Goal: Task Accomplishment & Management: Use online tool/utility

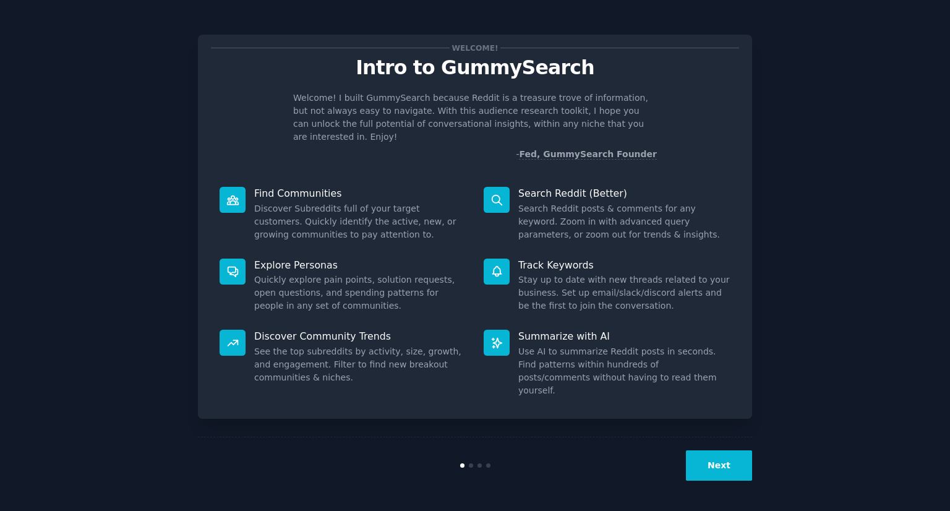
click at [229, 195] on icon at bounding box center [232, 199] width 11 height 9
click at [710, 466] on button "Next" at bounding box center [719, 465] width 66 height 30
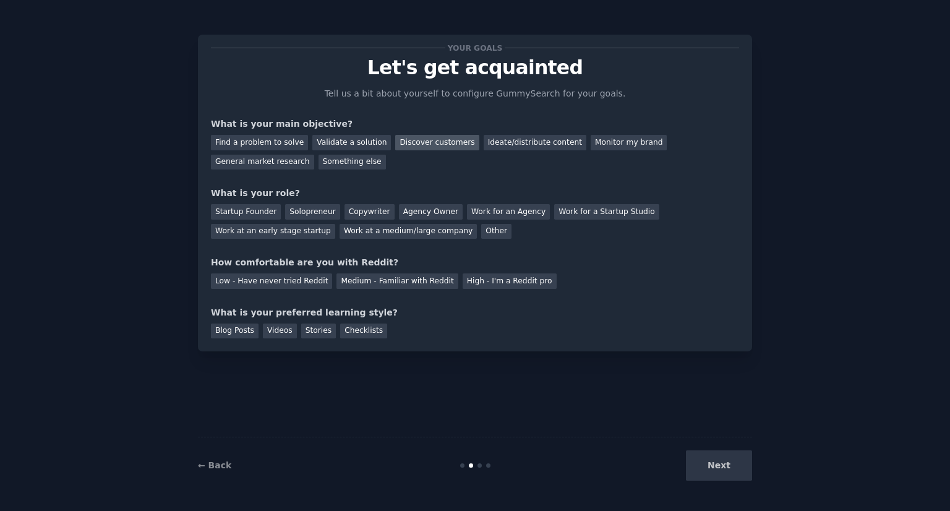
click at [417, 142] on div "Discover customers" at bounding box center [436, 142] width 83 height 15
click at [299, 209] on div "Solopreneur" at bounding box center [312, 211] width 54 height 15
click at [372, 279] on div "Medium - Familiar with Reddit" at bounding box center [396, 280] width 121 height 15
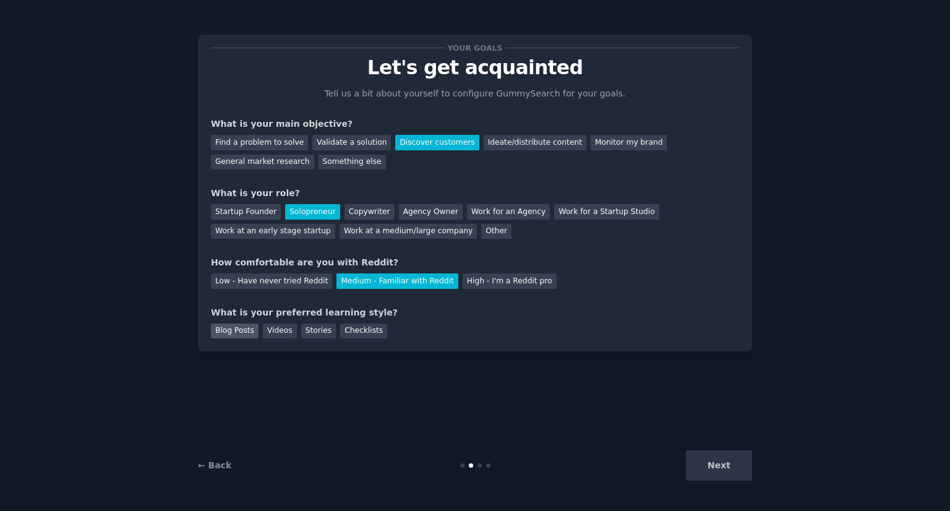
click at [223, 332] on div "Blog Posts" at bounding box center [235, 330] width 48 height 15
click at [717, 465] on button "Next" at bounding box center [719, 465] width 66 height 30
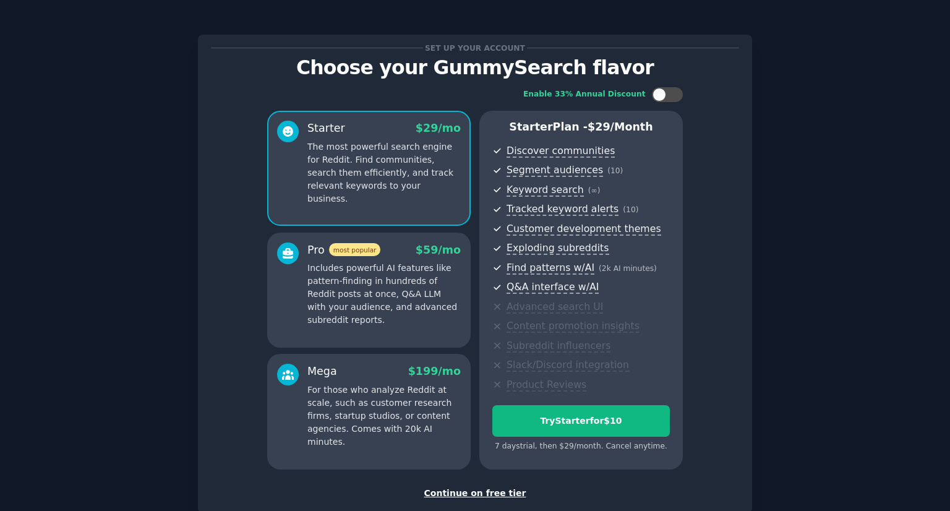
click at [485, 495] on div "Continue on free tier" at bounding box center [475, 493] width 528 height 13
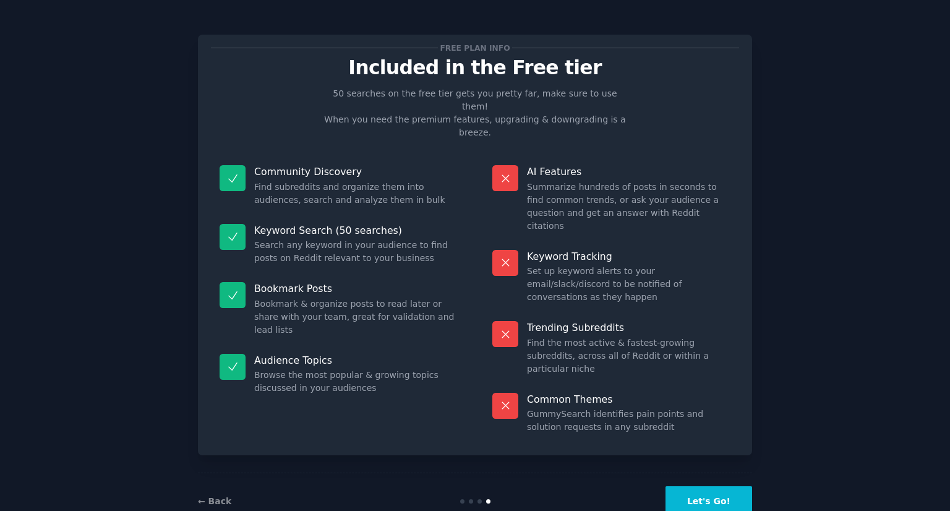
click at [701, 486] on button "Let's Go!" at bounding box center [708, 501] width 87 height 30
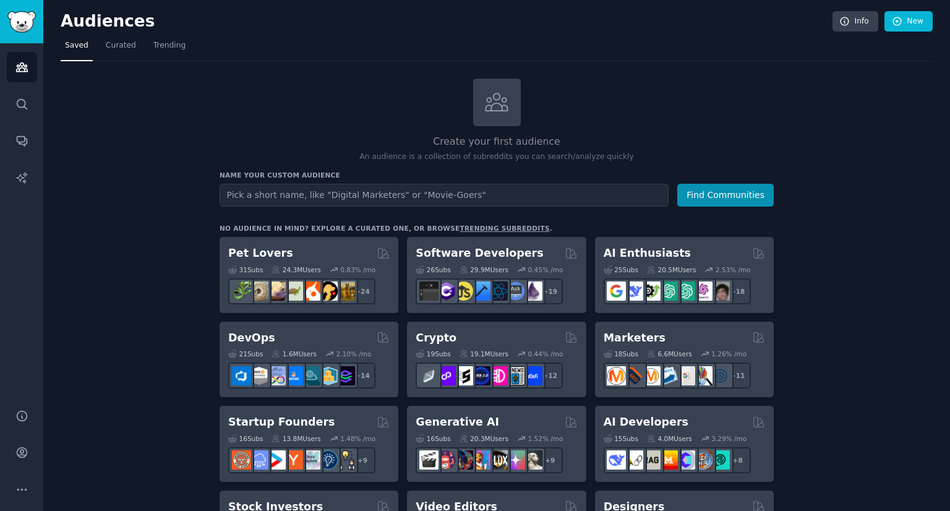
click at [273, 192] on input "text" at bounding box center [443, 195] width 449 height 23
type input "cleaning knoxville"
click at [717, 198] on button "Find Communities" at bounding box center [725, 195] width 96 height 23
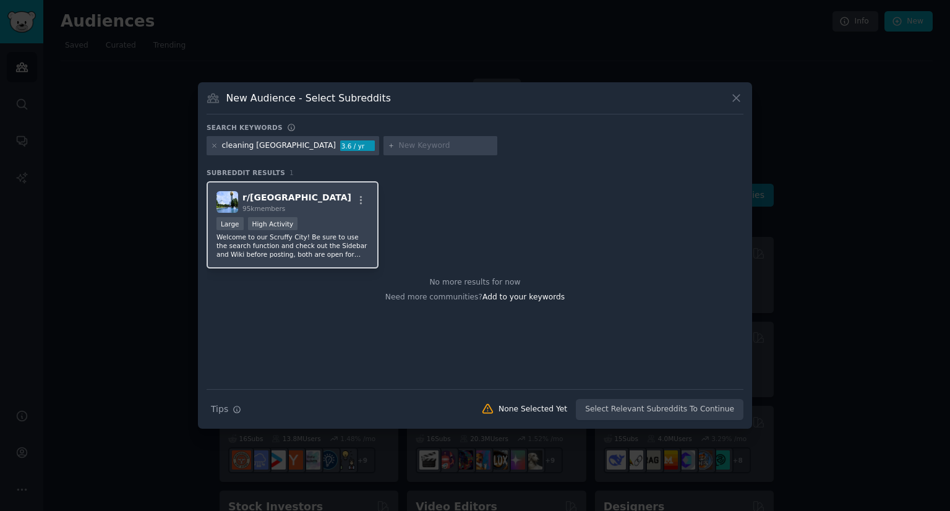
click at [302, 232] on p "Welcome to our Scruffy City! Be sure to use the search function and check out t…" at bounding box center [292, 245] width 152 height 26
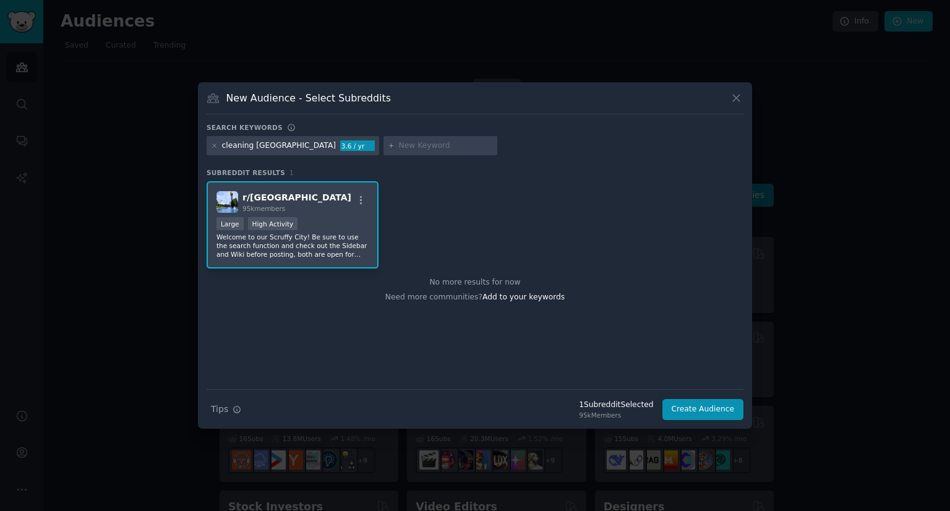
click at [693, 396] on div "Search Tips Tips 1 Subreddit Selected 95k Members Create Audience" at bounding box center [475, 404] width 537 height 31
click at [703, 407] on button "Create Audience" at bounding box center [703, 409] width 82 height 21
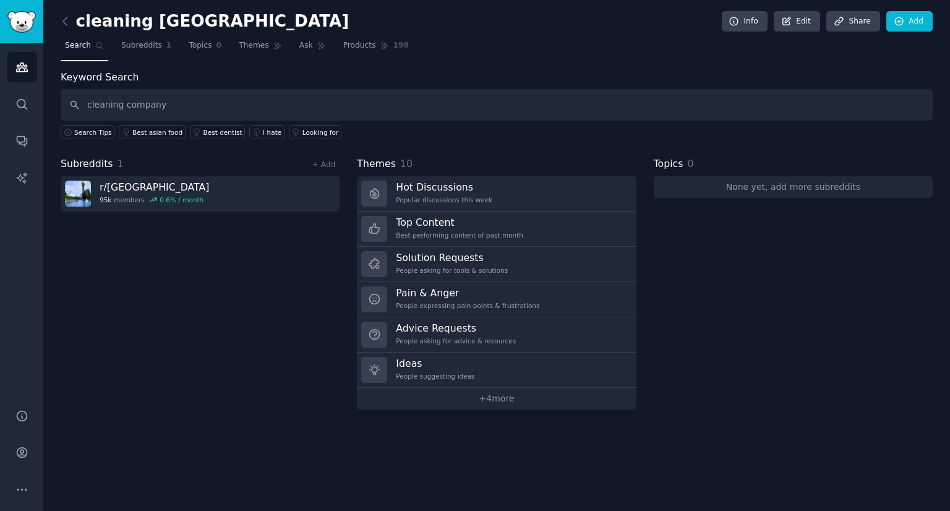
type input "cleaning company"
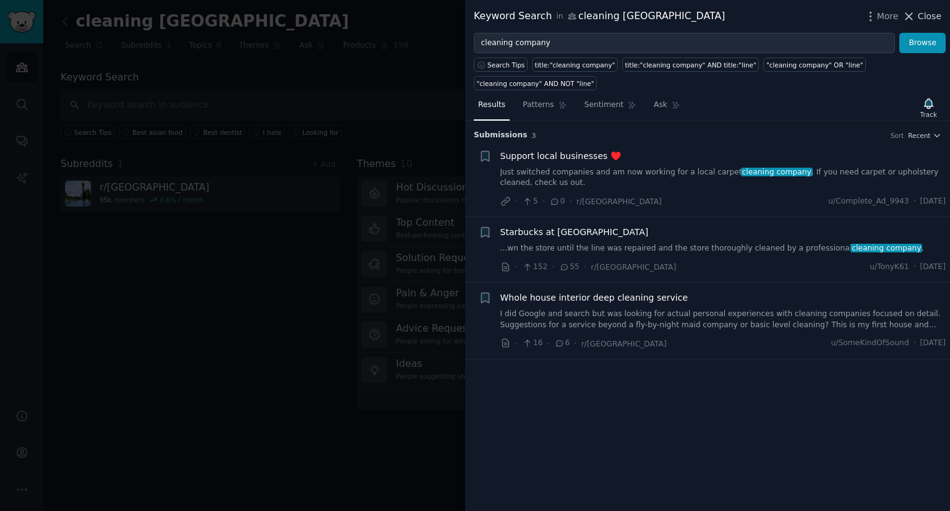
click at [928, 19] on span "Close" at bounding box center [929, 16] width 23 height 13
